Goal: Find specific page/section: Find specific page/section

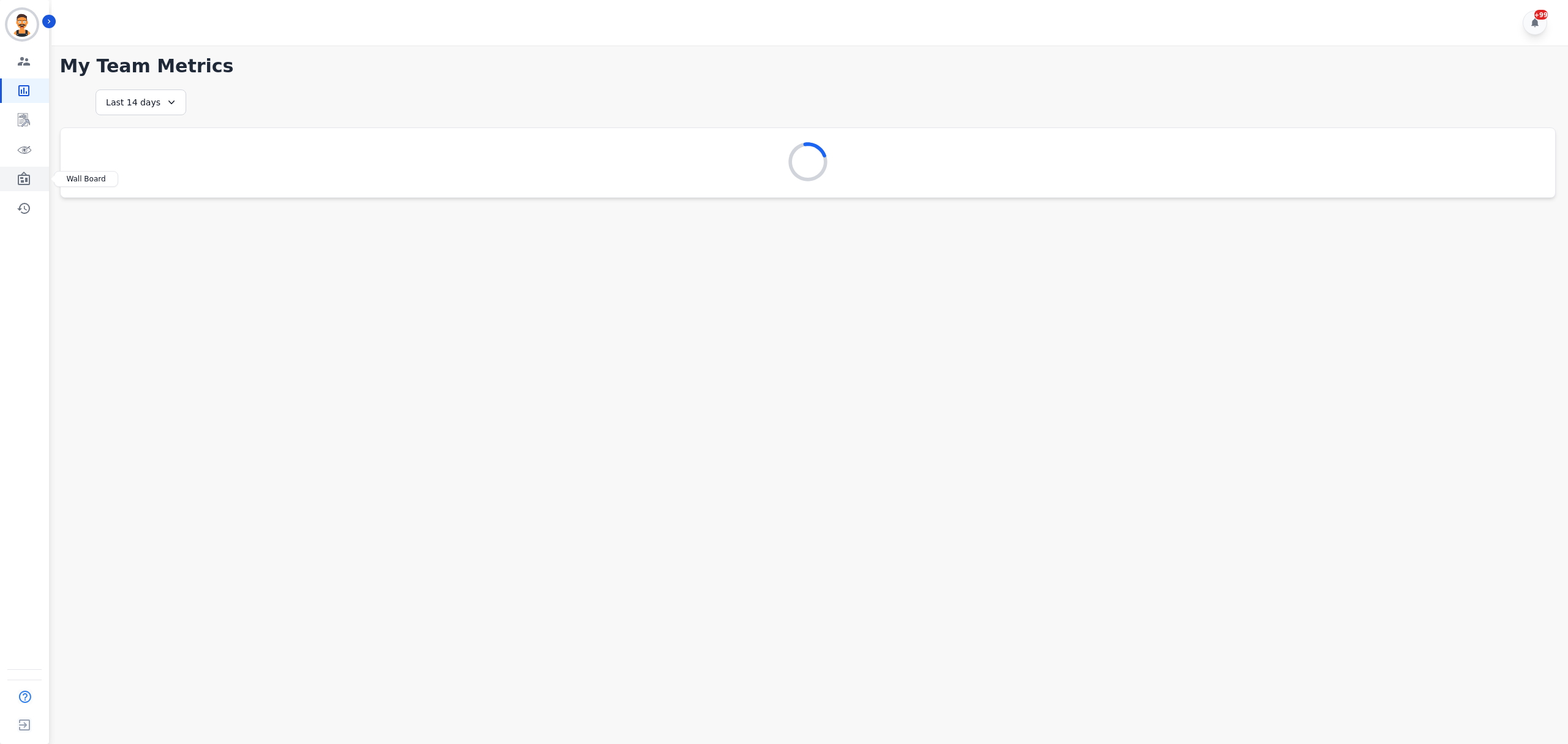
click at [16, 179] on icon "Sidebar" at bounding box center [24, 179] width 15 height 15
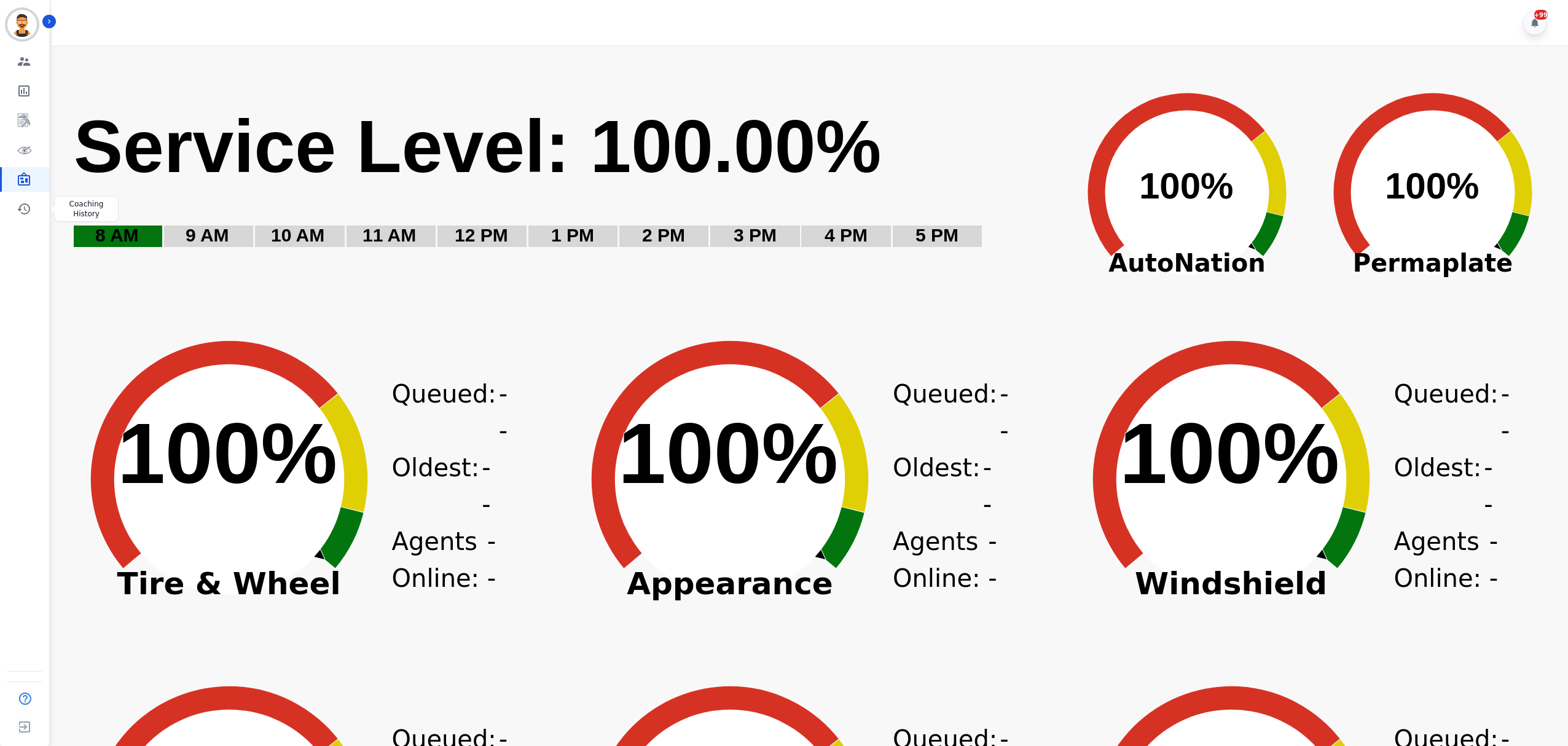
click at [26, 166] on div "Engagement Team Metrics Interaction Mining Virtual Floor Wall Board Coaching Hi…" at bounding box center [25, 135] width 49 height 172
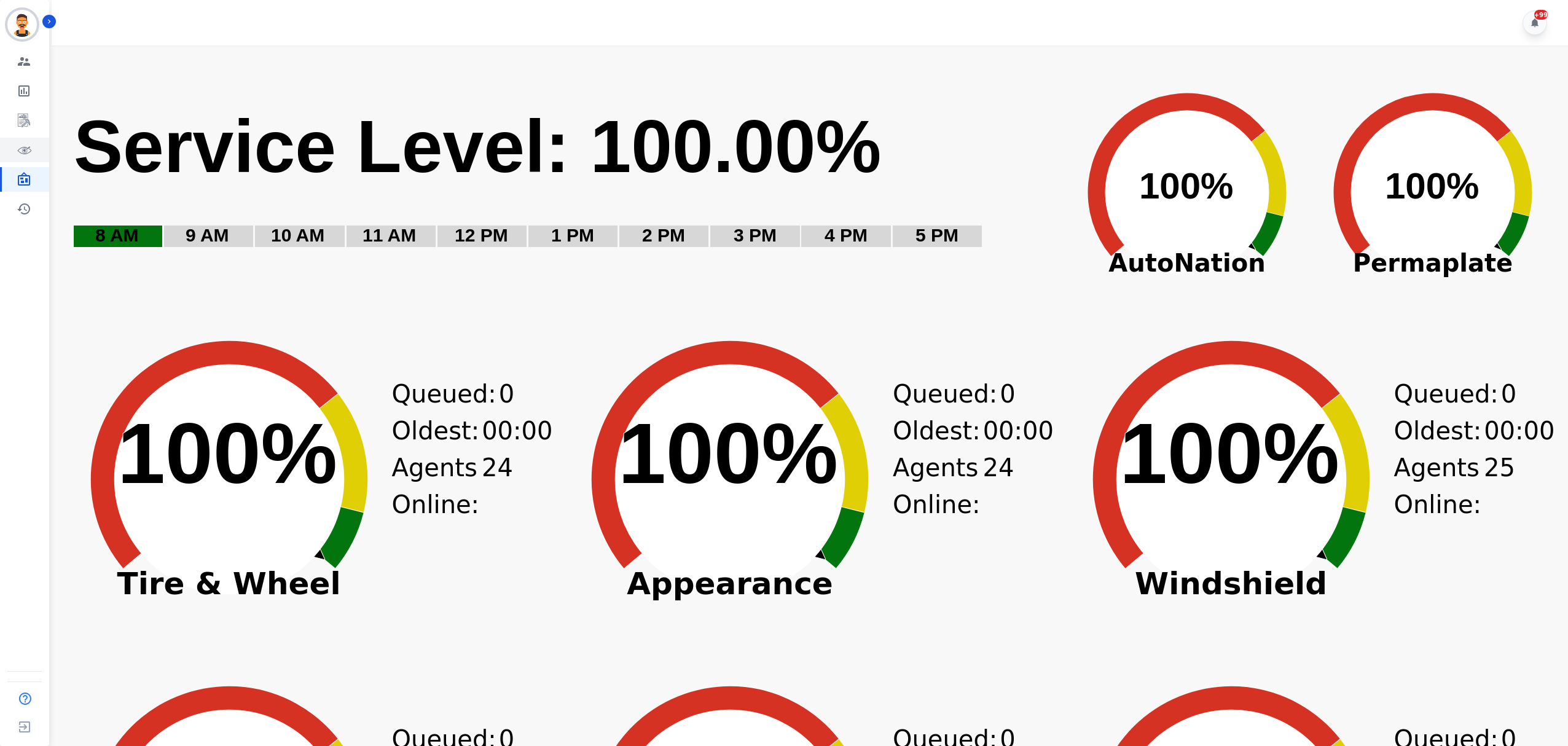
click at [27, 148] on icon "Sidebar" at bounding box center [24, 150] width 15 height 15
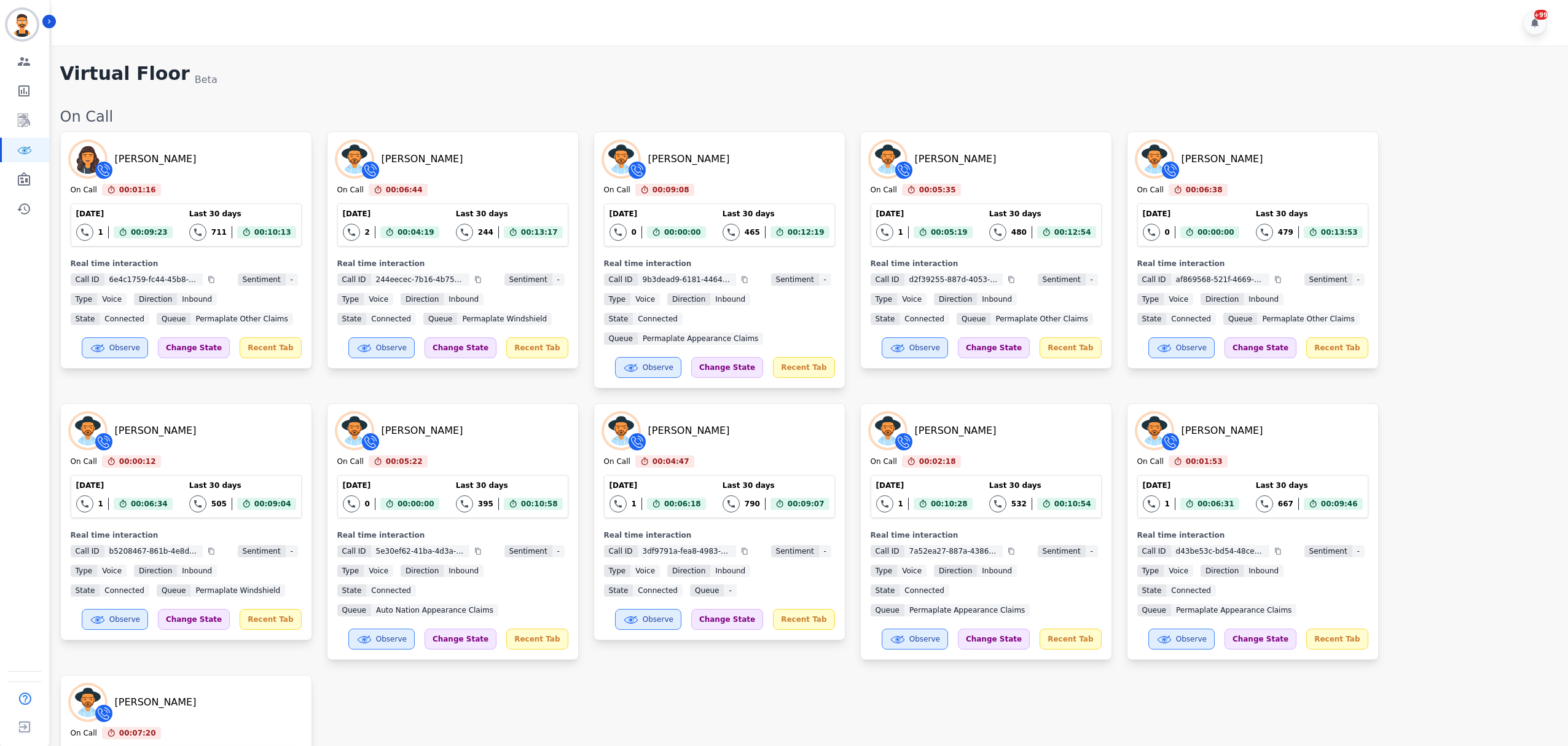
click at [1456, 197] on div "[PERSON_NAME] On Call 00:01:16 Current State: On Call [DATE] 1 Total interactio…" at bounding box center [808, 522] width 1496 height 781
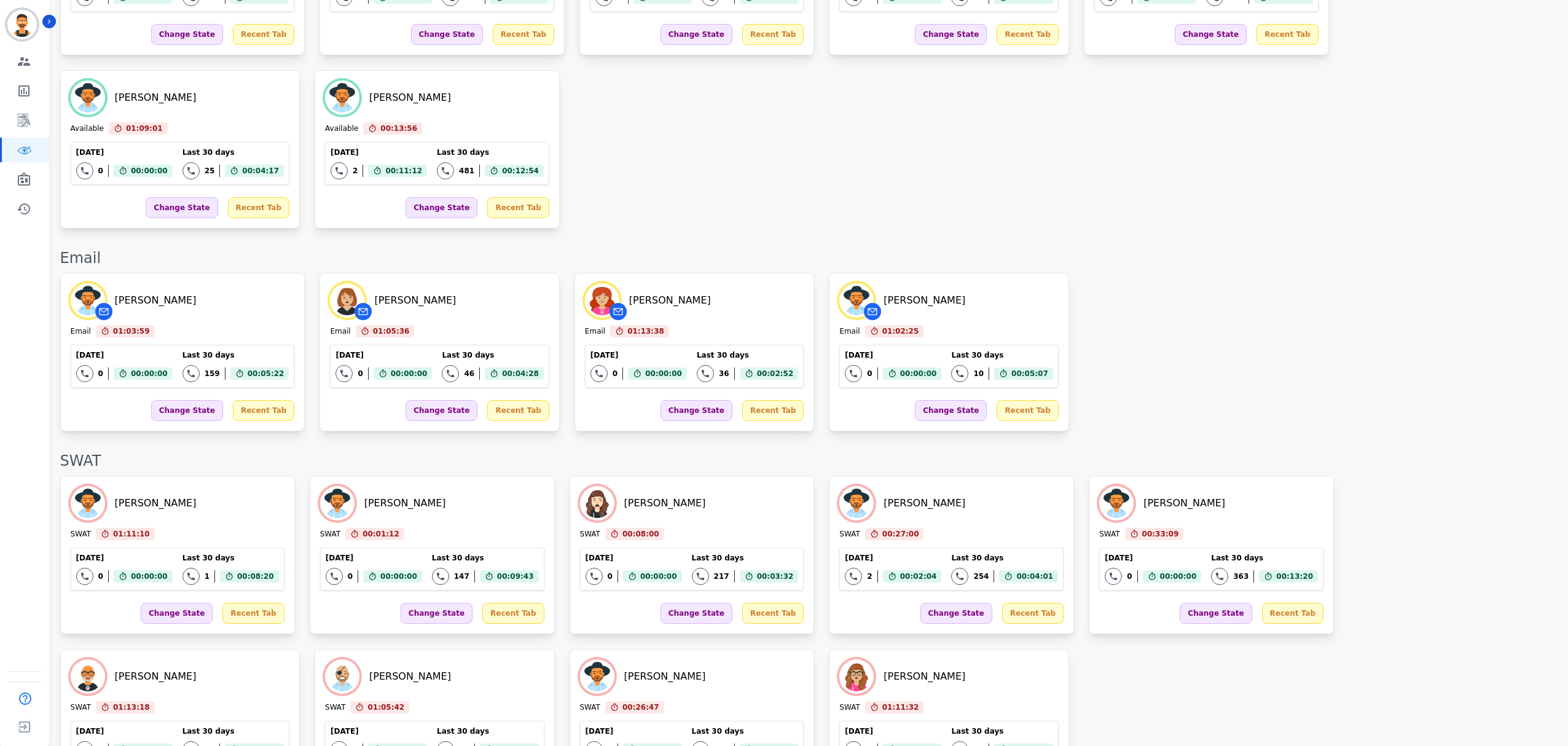
scroll to position [1232, 0]
